Goal: Information Seeking & Learning: Learn about a topic

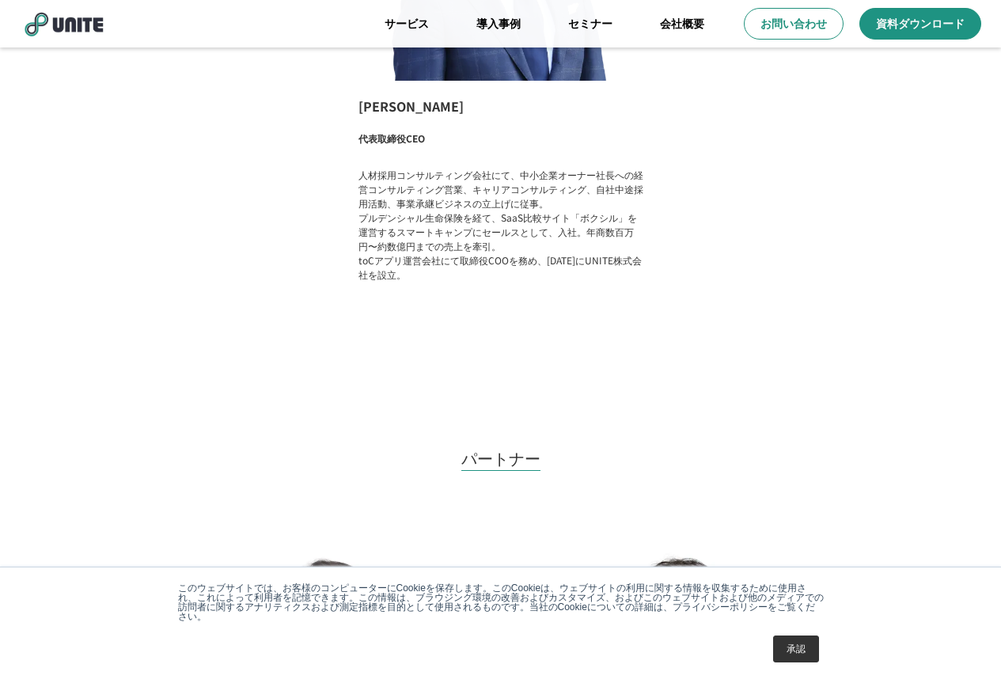
scroll to position [1115, 0]
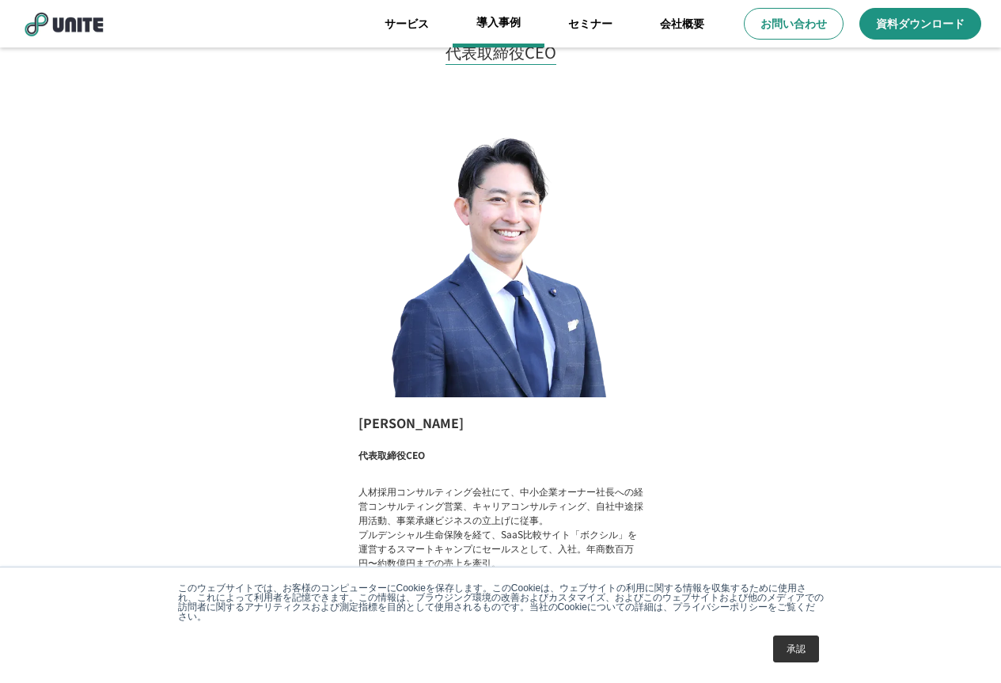
click at [518, 27] on link "導入事例" at bounding box center [499, 23] width 92 height 47
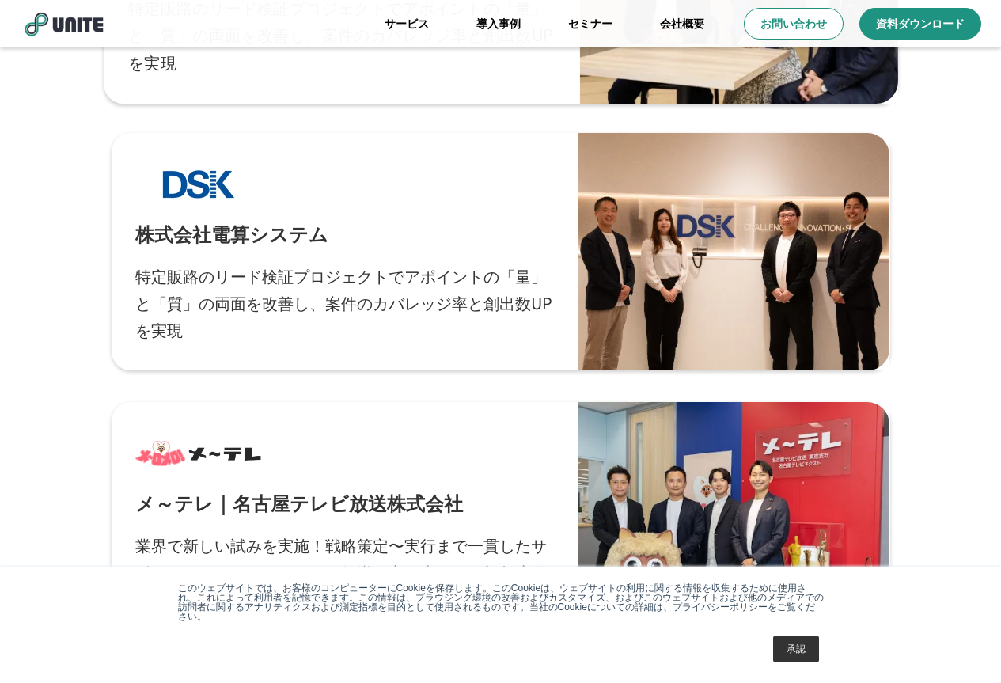
scroll to position [317, 0]
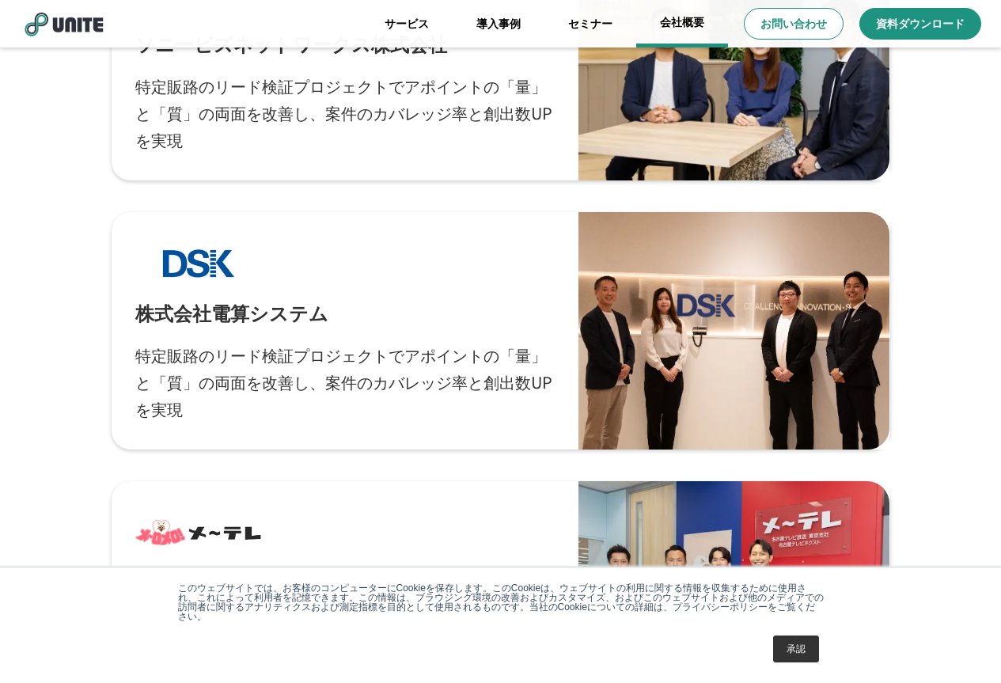
click at [681, 28] on link "会社概要" at bounding box center [682, 23] width 92 height 47
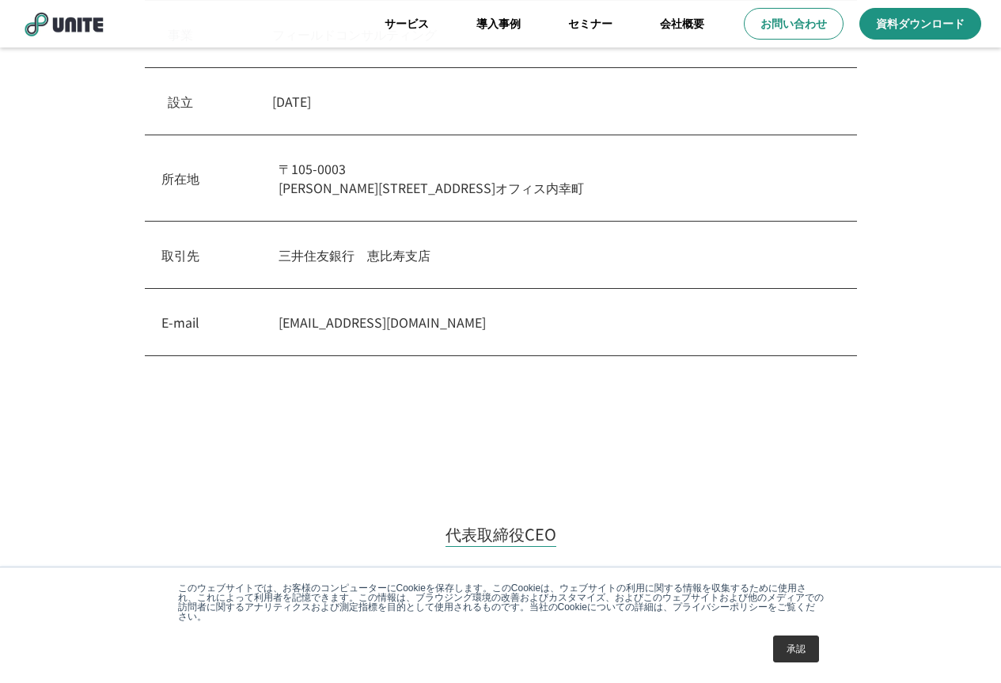
scroll to position [317, 0]
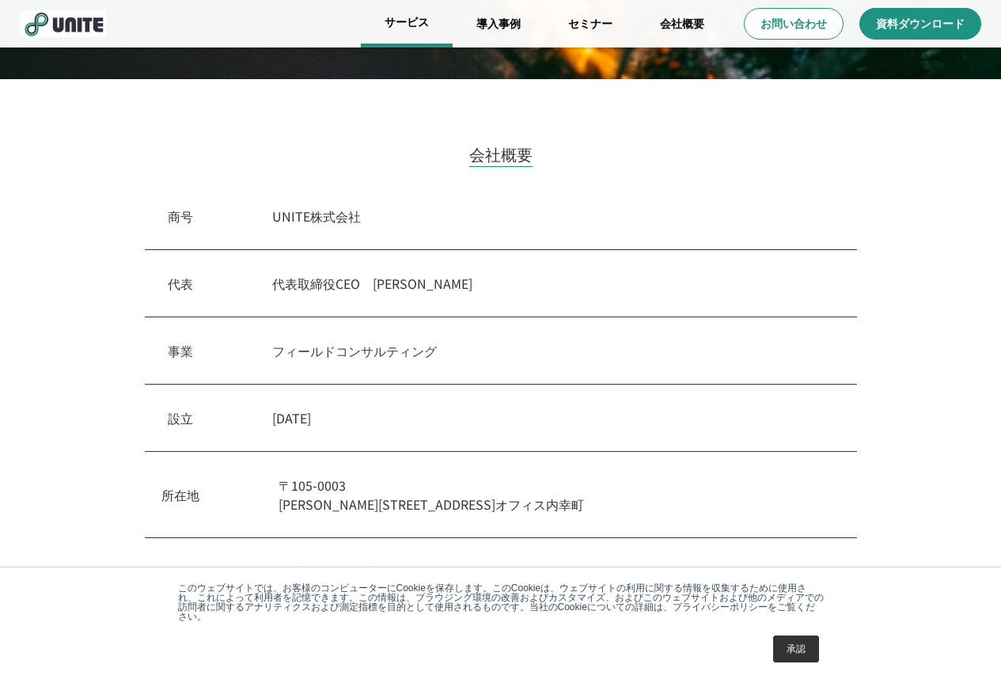
click at [407, 26] on link "サービス" at bounding box center [407, 23] width 92 height 47
click at [407, 30] on link "サービス" at bounding box center [407, 23] width 92 height 47
click at [492, 15] on link "導入事例" at bounding box center [499, 23] width 92 height 47
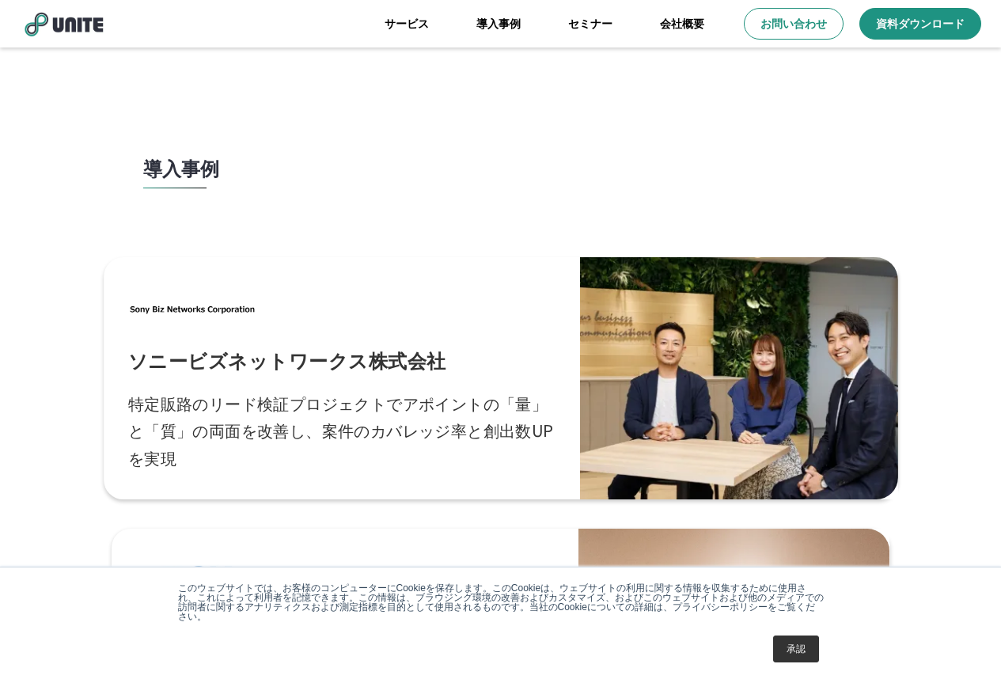
scroll to position [237, 0]
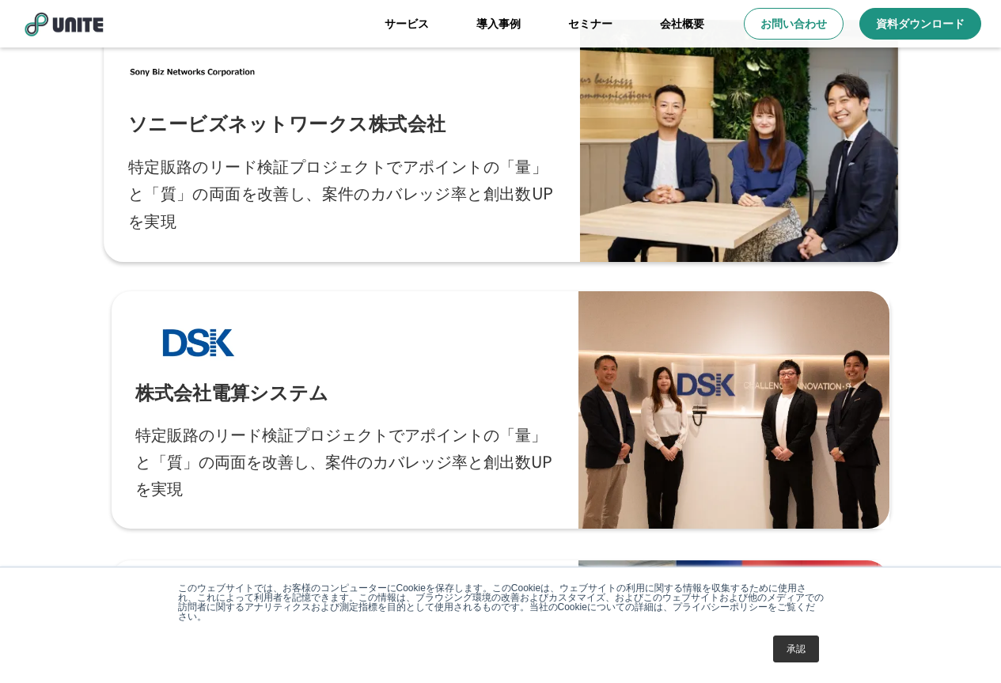
click at [441, 238] on link "ソニービズネットワークス株式会社 特定販路のリード検証プロジェクトでアポイントの「量」と「質」の両面を改善し、案件のカバレッジ率と創出数UPを実現" at bounding box center [501, 141] width 795 height 242
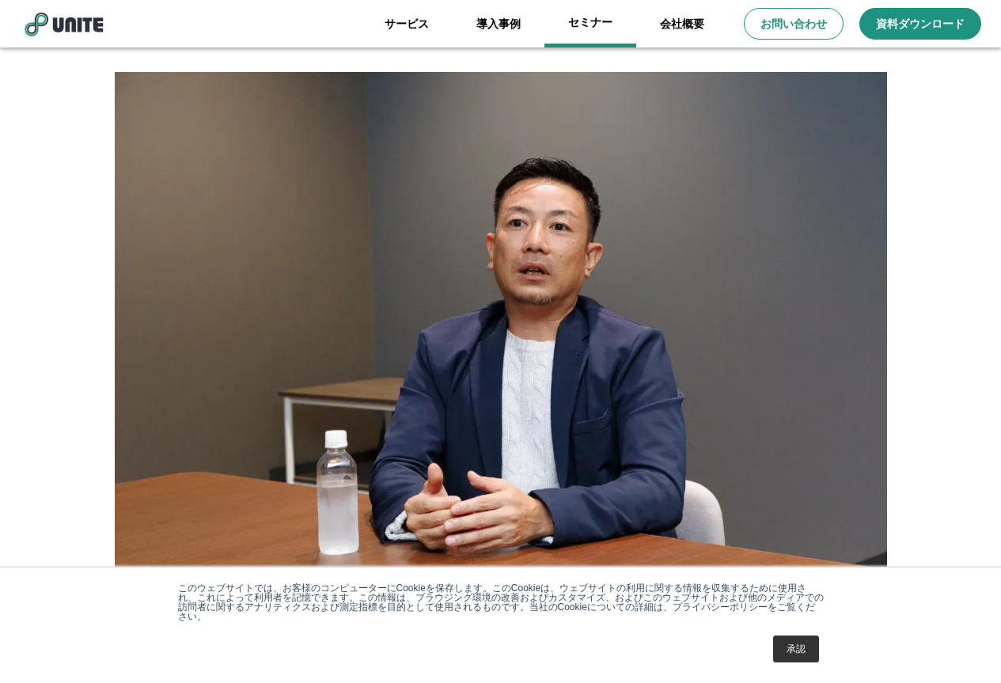
scroll to position [5791, 0]
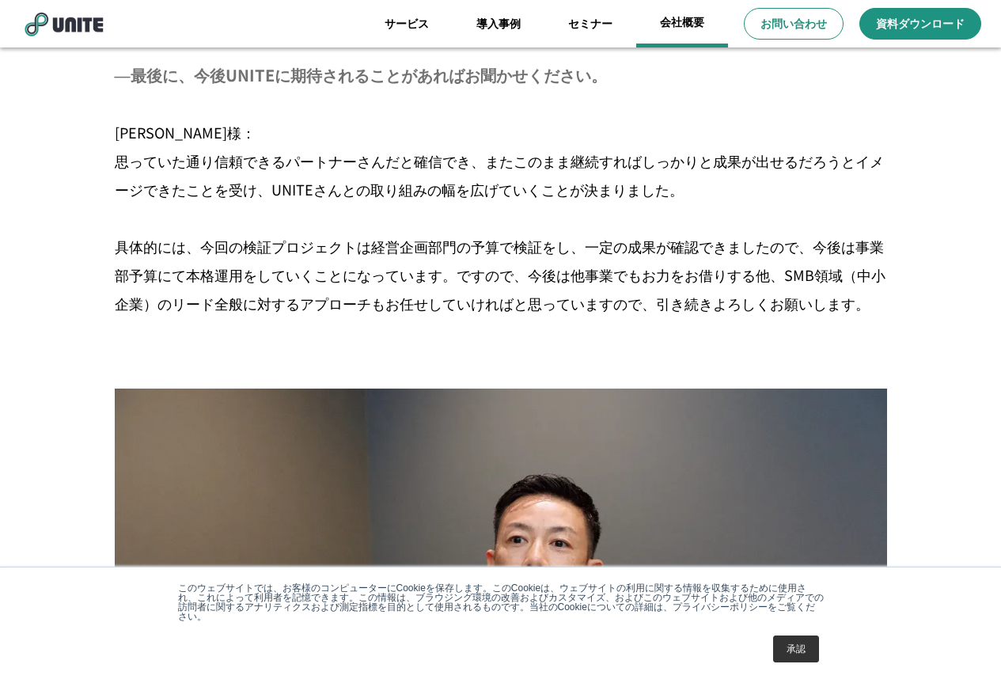
click at [673, 26] on link "会社概要" at bounding box center [682, 23] width 92 height 47
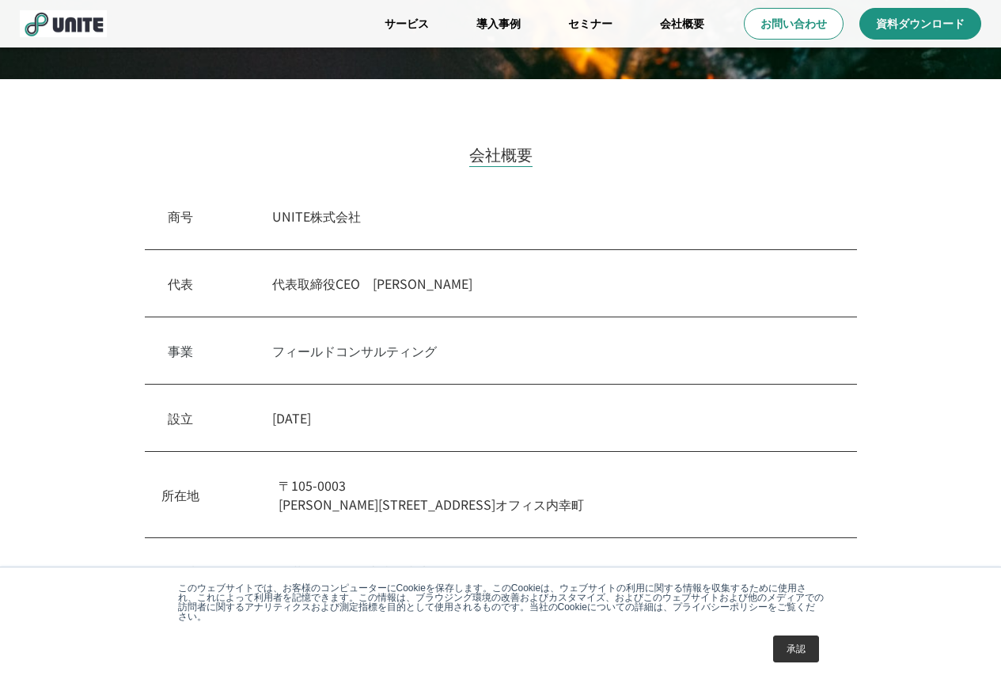
scroll to position [633, 0]
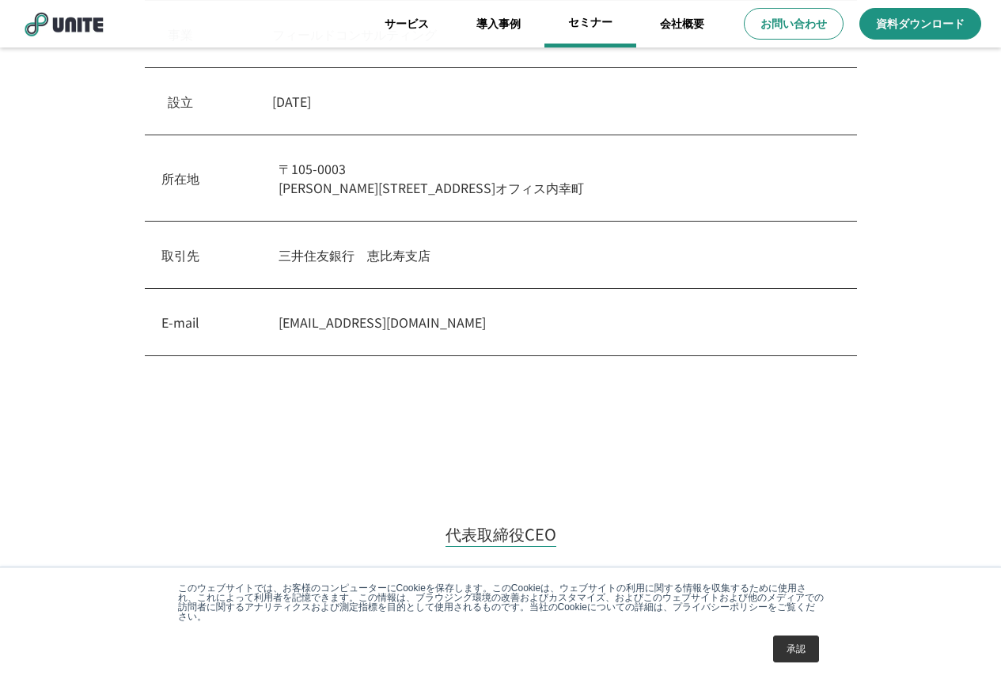
click at [606, 35] on link "セミナー" at bounding box center [591, 23] width 92 height 47
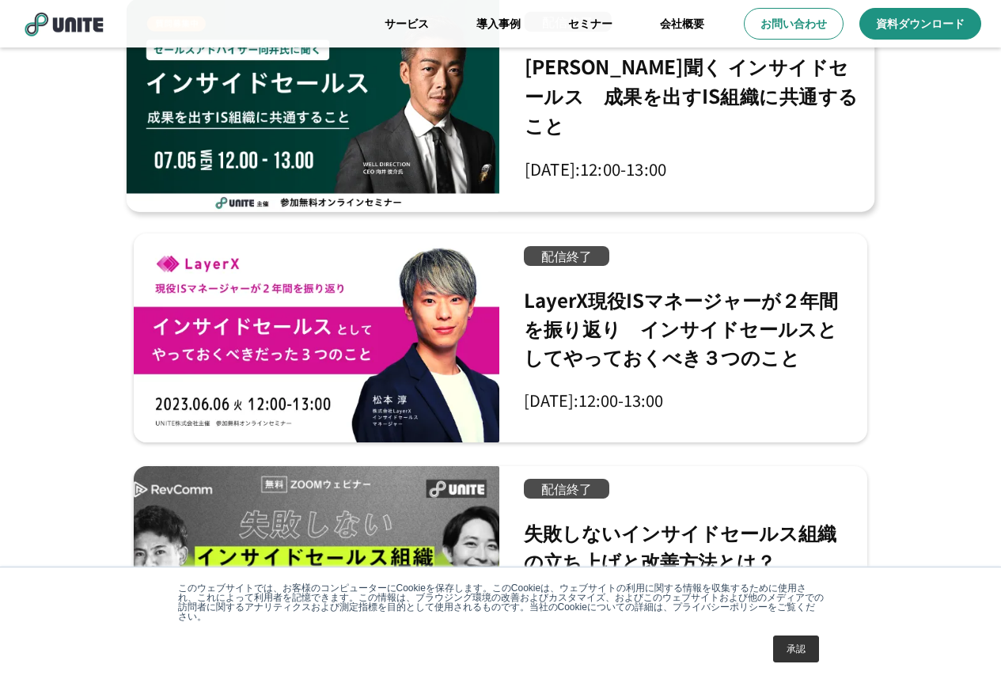
scroll to position [633, 0]
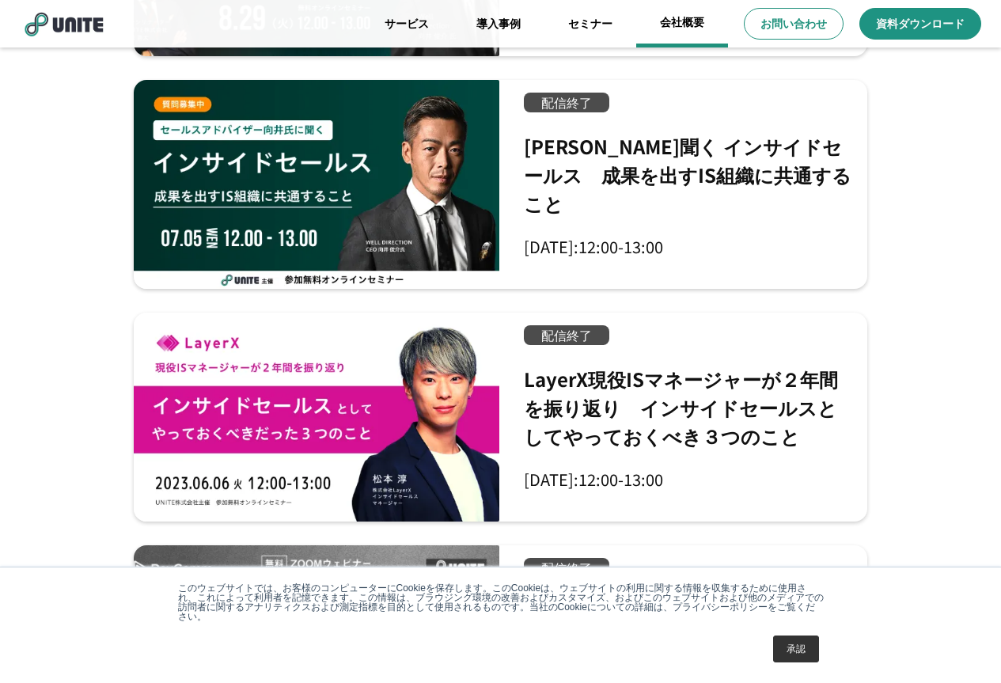
click at [693, 33] on link "会社概要" at bounding box center [682, 23] width 92 height 47
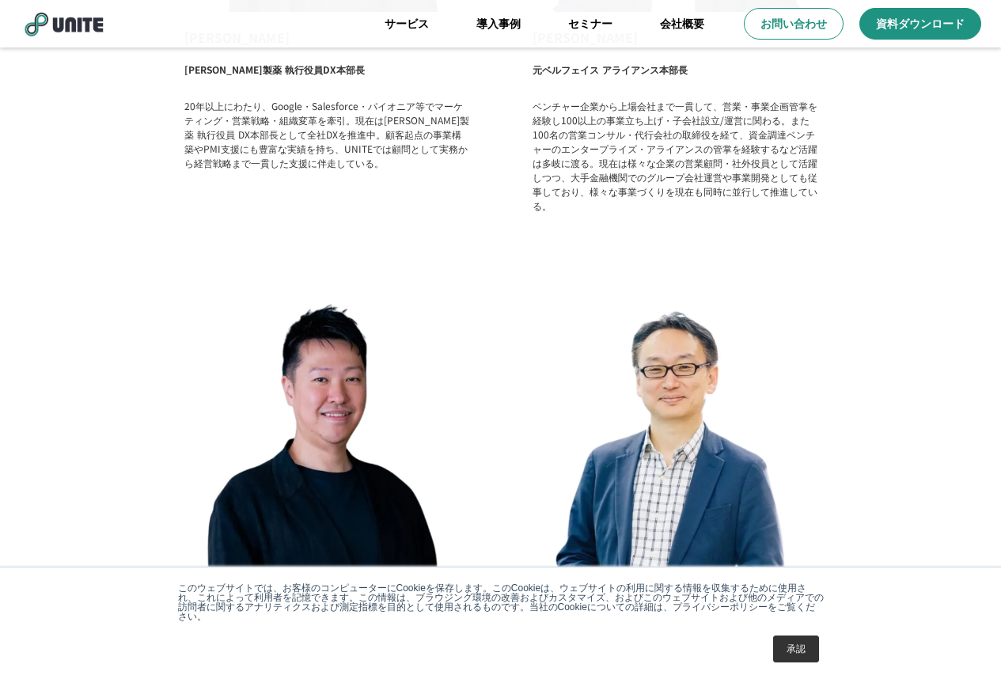
scroll to position [2065, 0]
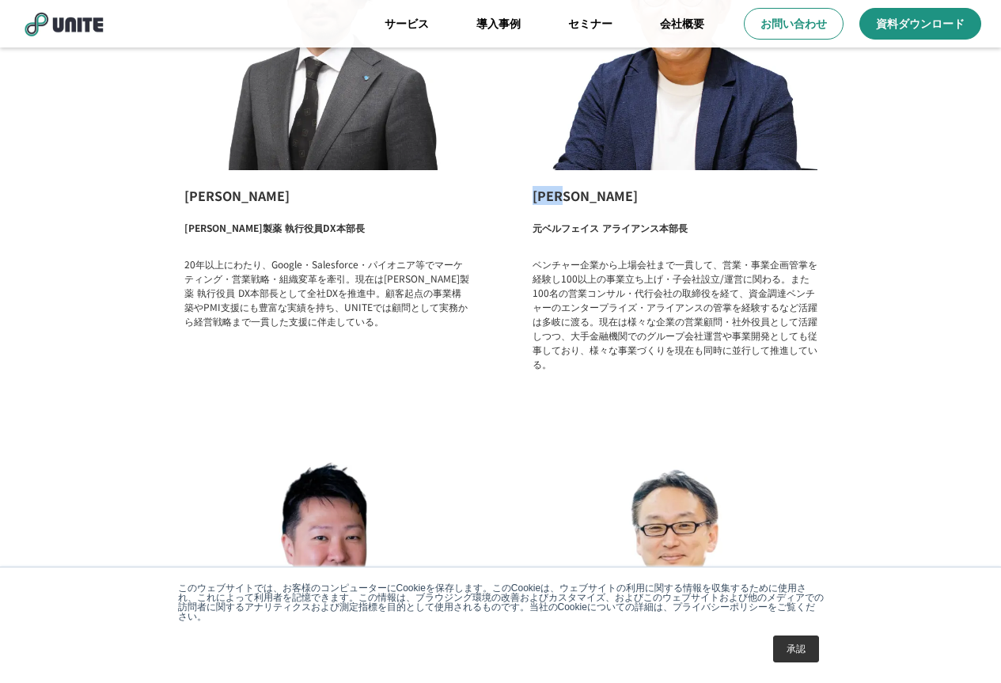
drag, startPoint x: 538, startPoint y: 201, endPoint x: 585, endPoint y: 197, distance: 46.9
click at [585, 197] on p "[PERSON_NAME]" at bounding box center [675, 195] width 285 height 19
copy p "[PERSON_NAME]"
